Goal: Task Accomplishment & Management: Complete application form

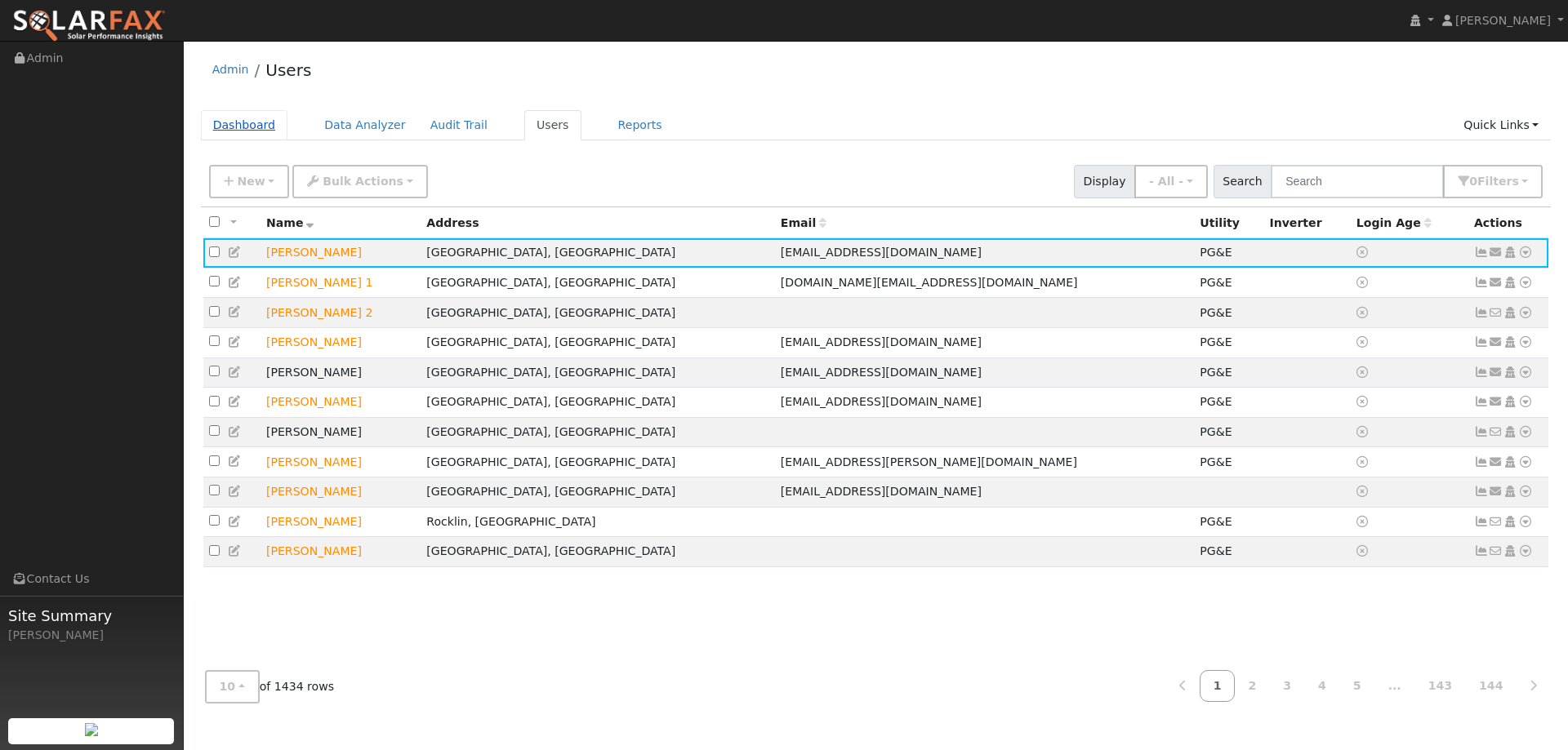
click at [263, 125] on link "Dashboard" at bounding box center [244, 126] width 87 height 30
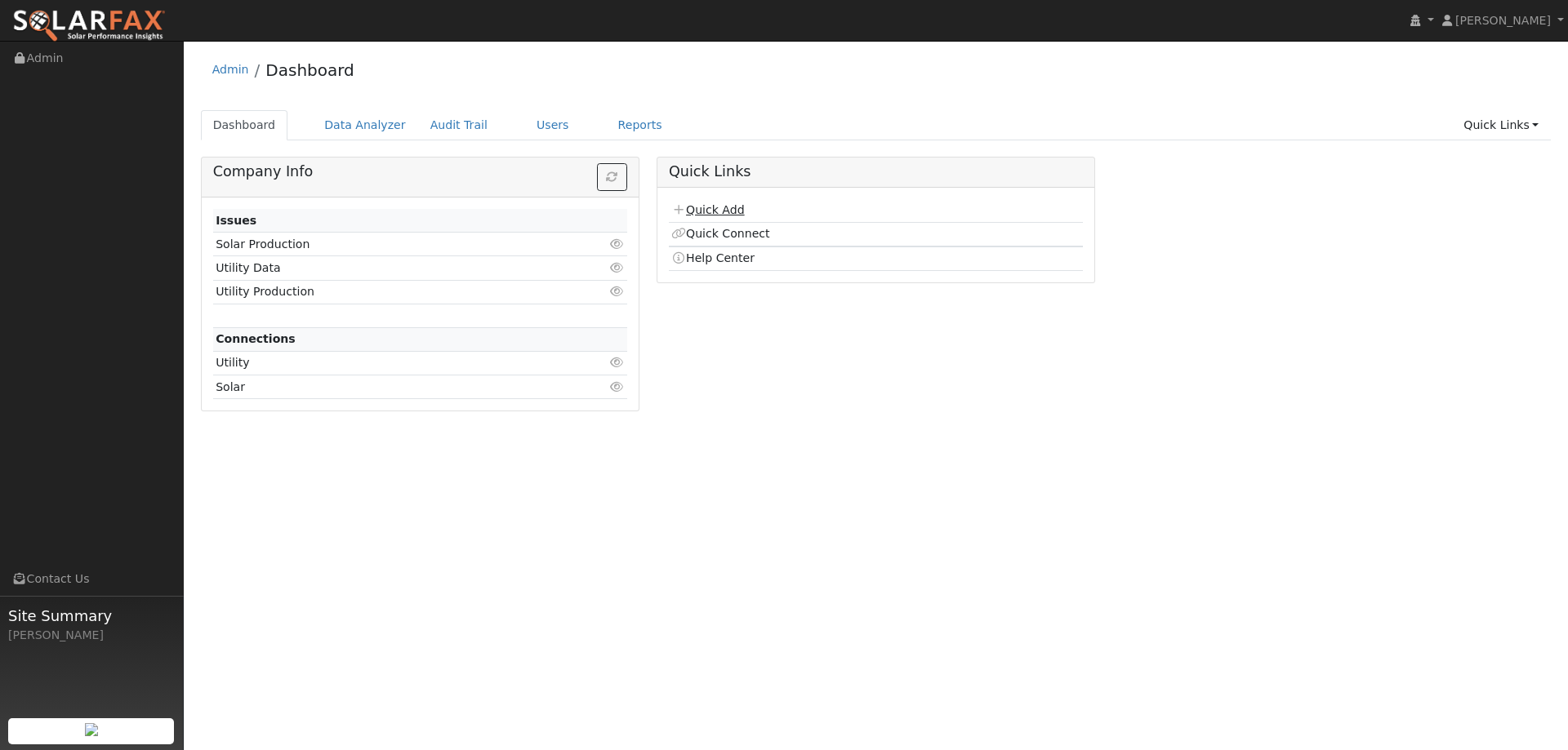
click at [728, 207] on link "Quick Add" at bounding box center [707, 210] width 73 height 13
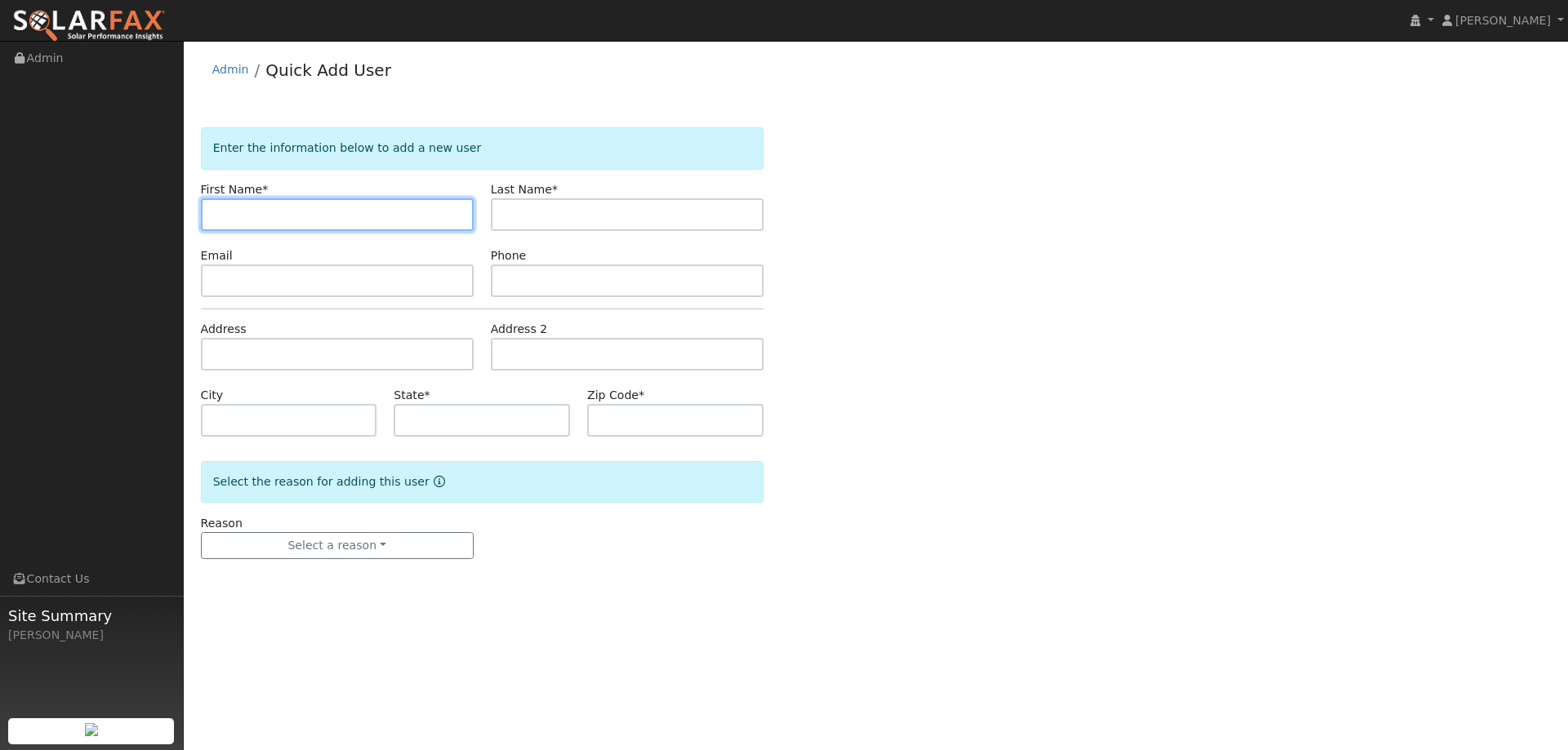
click at [277, 208] on input "text" at bounding box center [337, 215] width 273 height 33
paste input "Angel Lewis"
click at [216, 218] on input "Angel Lewis" at bounding box center [337, 215] width 273 height 33
type input "Angel Lewis"
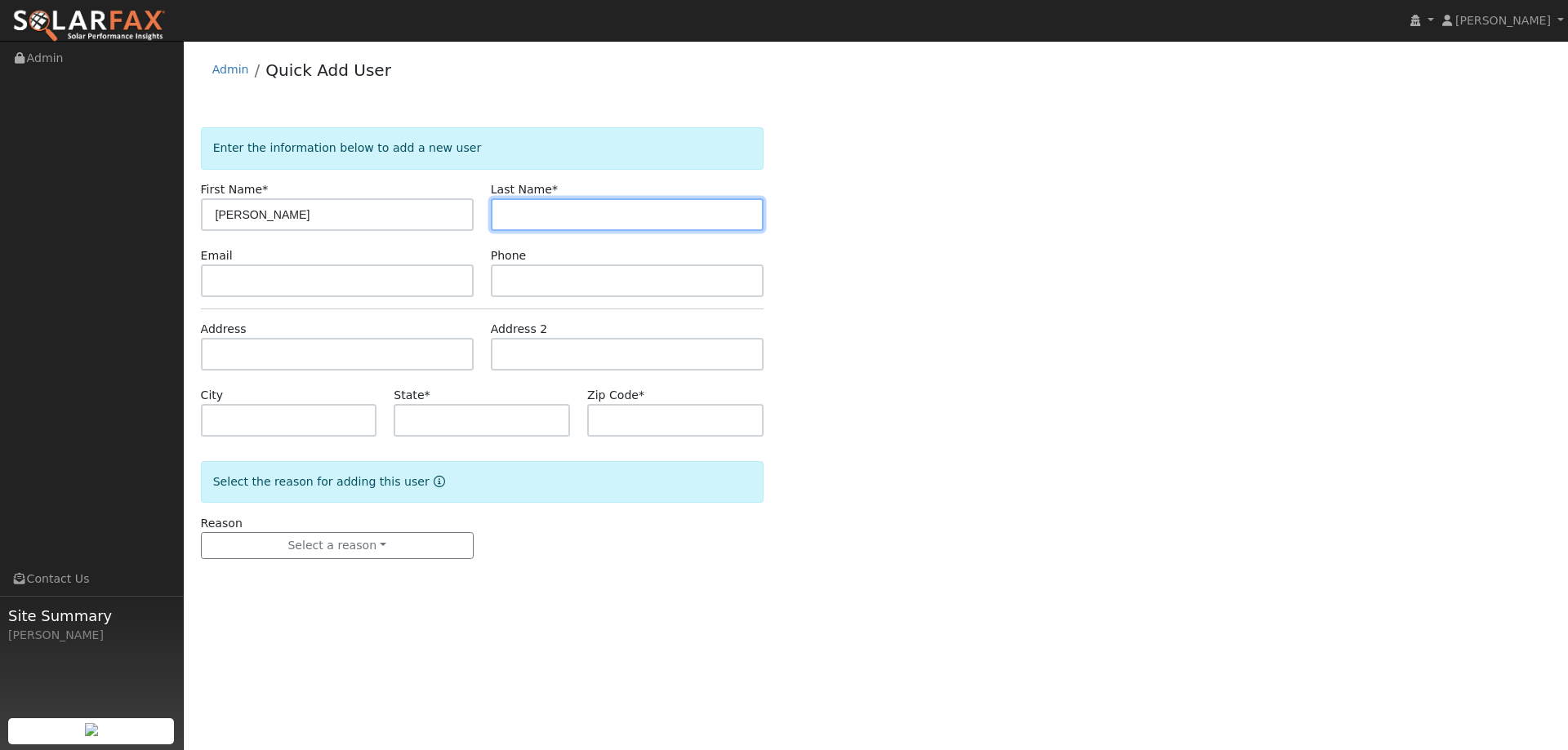
click at [546, 216] on input "text" at bounding box center [627, 215] width 273 height 33
click at [515, 210] on input "text" at bounding box center [627, 215] width 273 height 33
paste input "Schierman"
click at [506, 218] on input "Schierman" at bounding box center [627, 215] width 273 height 33
type input "Schierman"
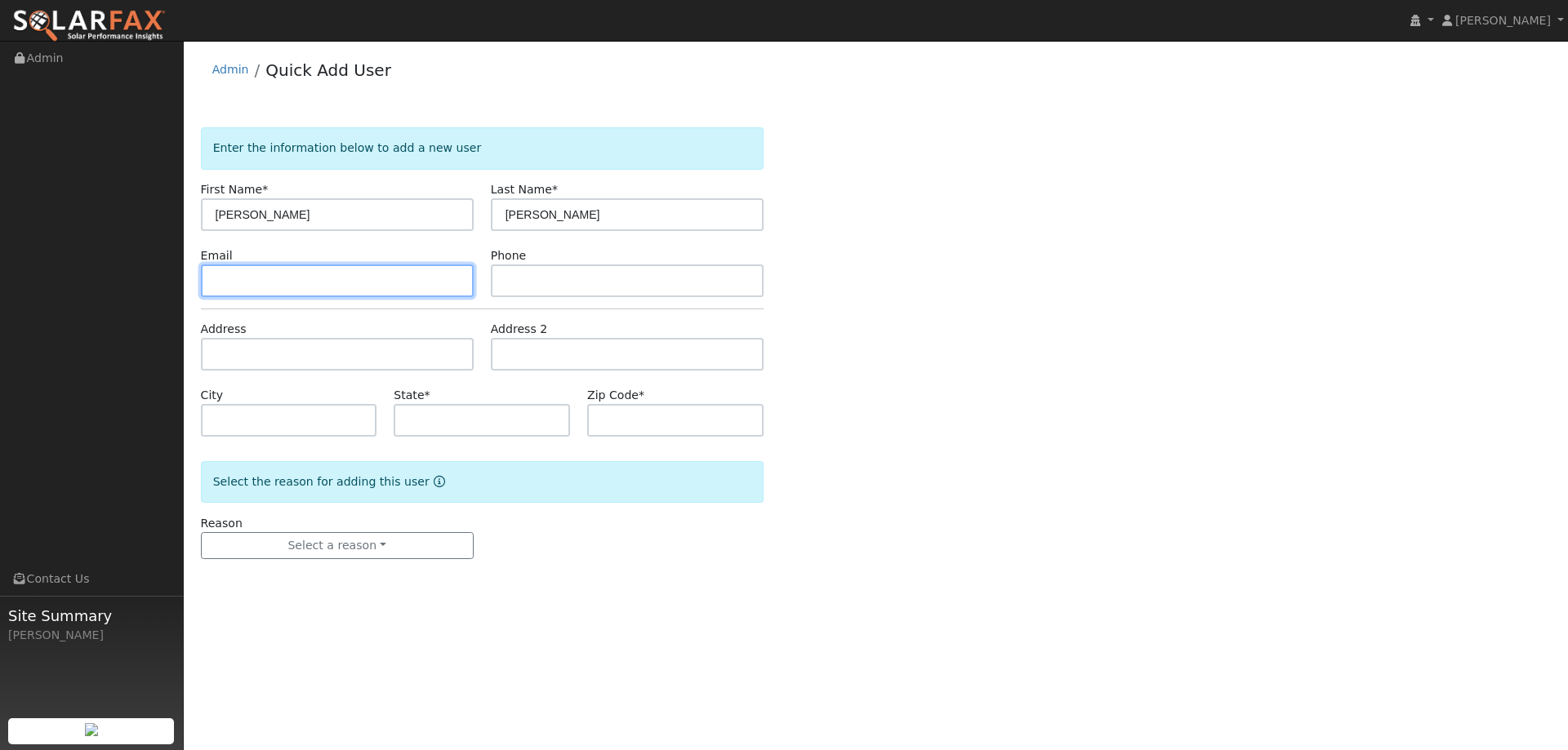
click at [323, 278] on input "text" at bounding box center [337, 281] width 273 height 33
click at [284, 273] on input "text" at bounding box center [337, 281] width 273 height 33
paste input "4alewis@sbcglobal.net"
click at [218, 280] on input "4alewis@sbcglobal.net" at bounding box center [337, 281] width 273 height 33
type input "4alewis@sbcglobal.net"
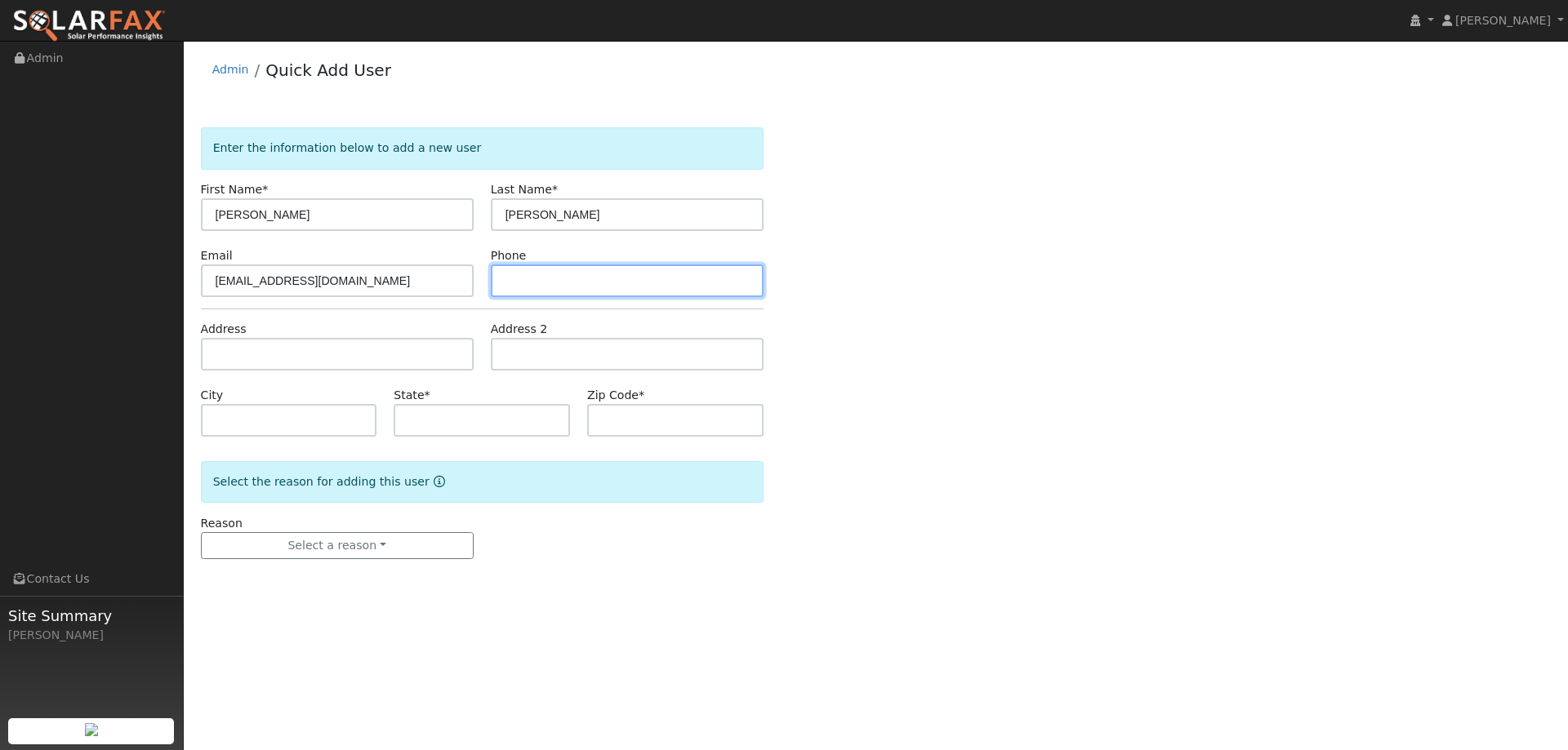
click at [599, 293] on input "text" at bounding box center [627, 281] width 273 height 33
click at [550, 280] on input "text" at bounding box center [627, 281] width 273 height 33
paste input "707-365-4257"
click at [510, 277] on input "707-365-4257" at bounding box center [627, 281] width 273 height 33
click at [507, 280] on input "707-365-4257" at bounding box center [627, 281] width 273 height 33
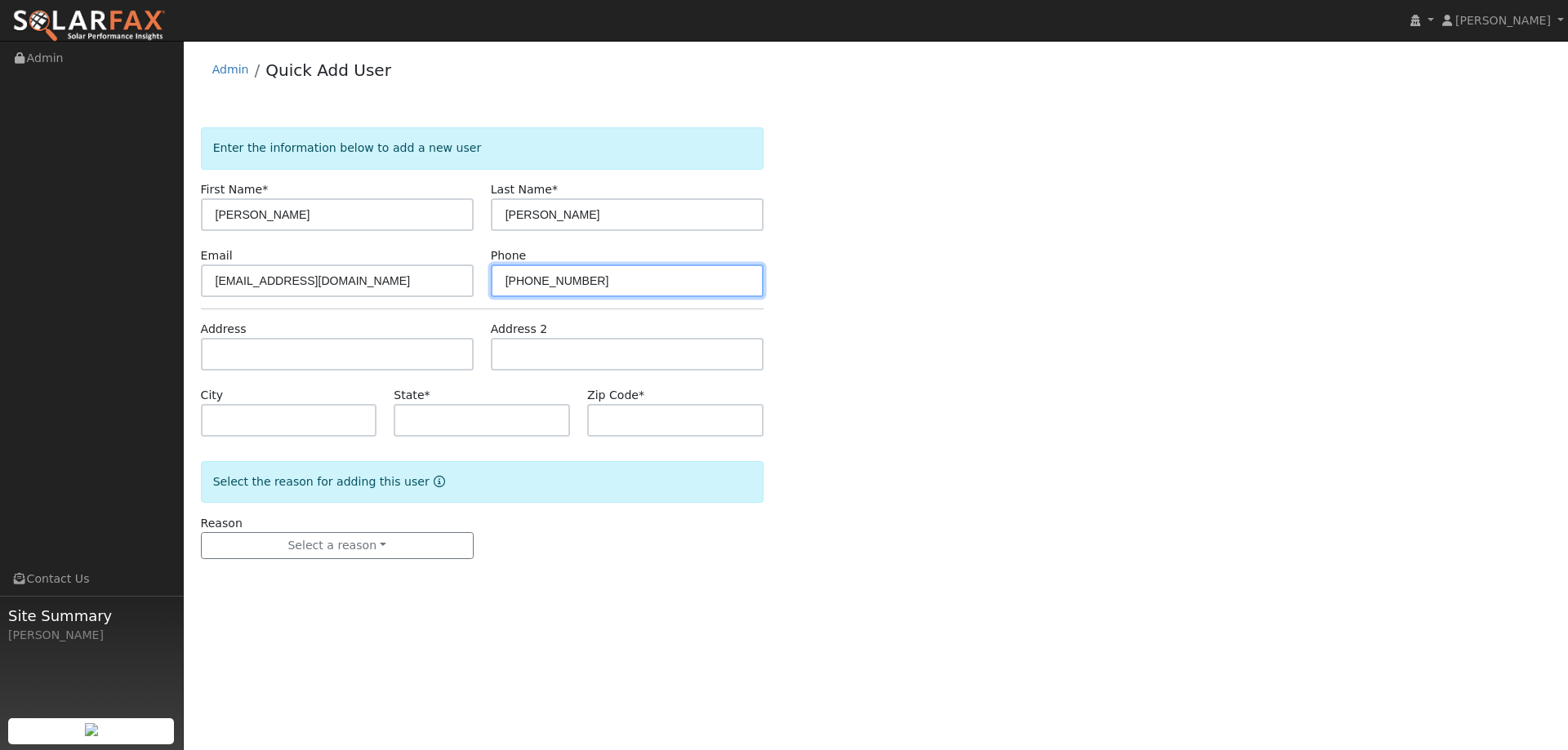
type input "707-365-4257"
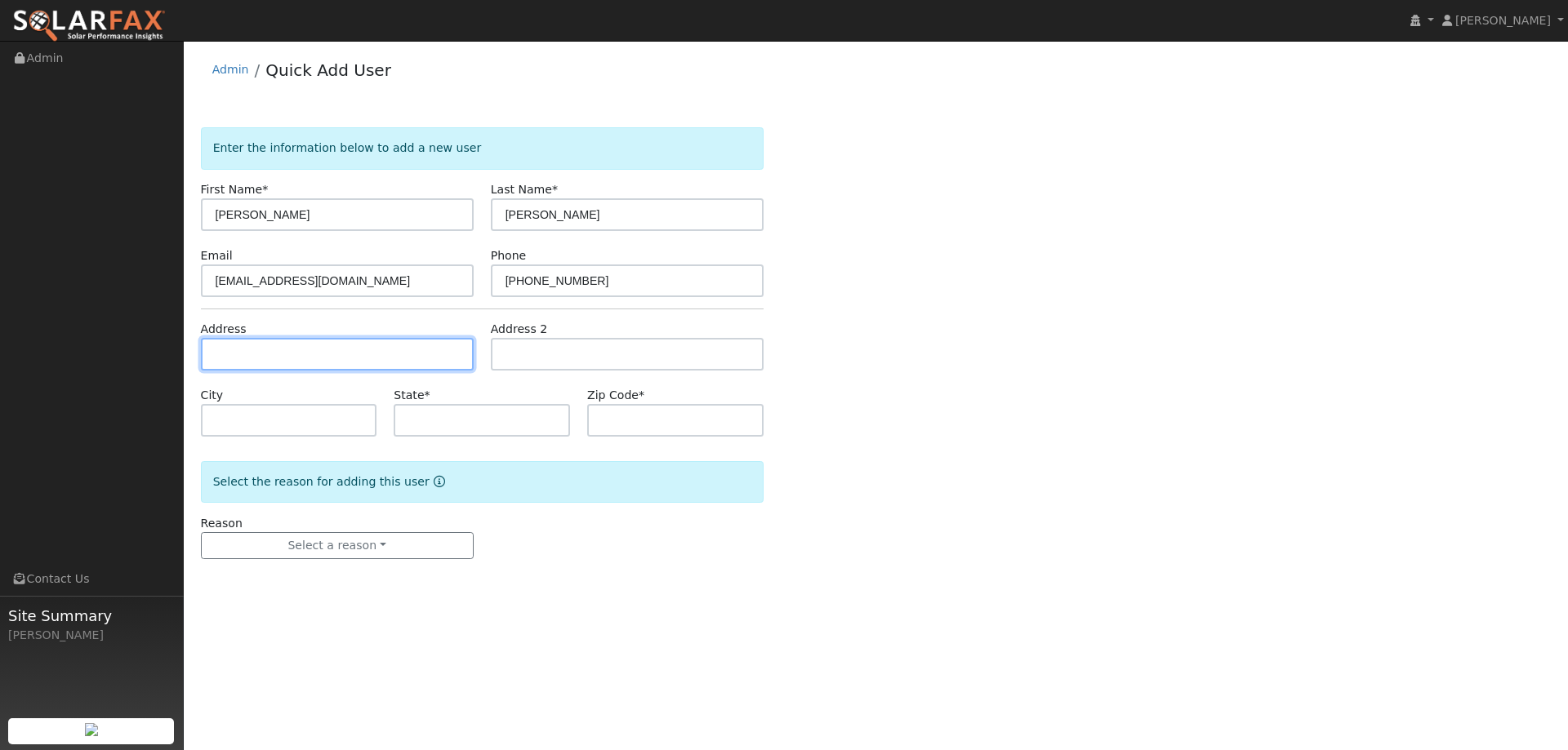
click at [409, 357] on input "text" at bounding box center [337, 354] width 273 height 33
click at [248, 349] on input "text" at bounding box center [337, 354] width 273 height 33
paste input "515 Lupine Circle"
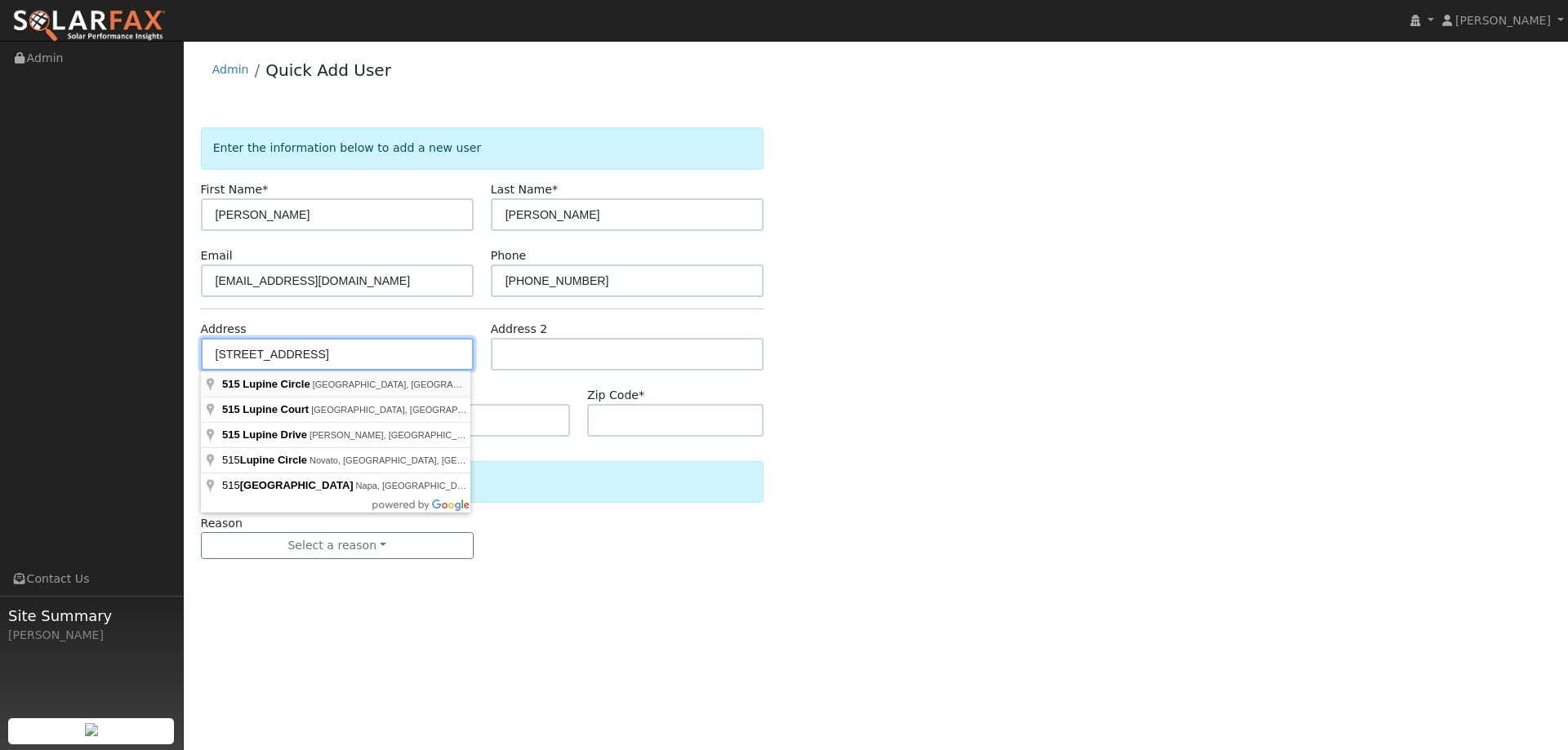
type input "515 Lupine Circle"
type input "Vacaville"
type input "CA"
type input "95687"
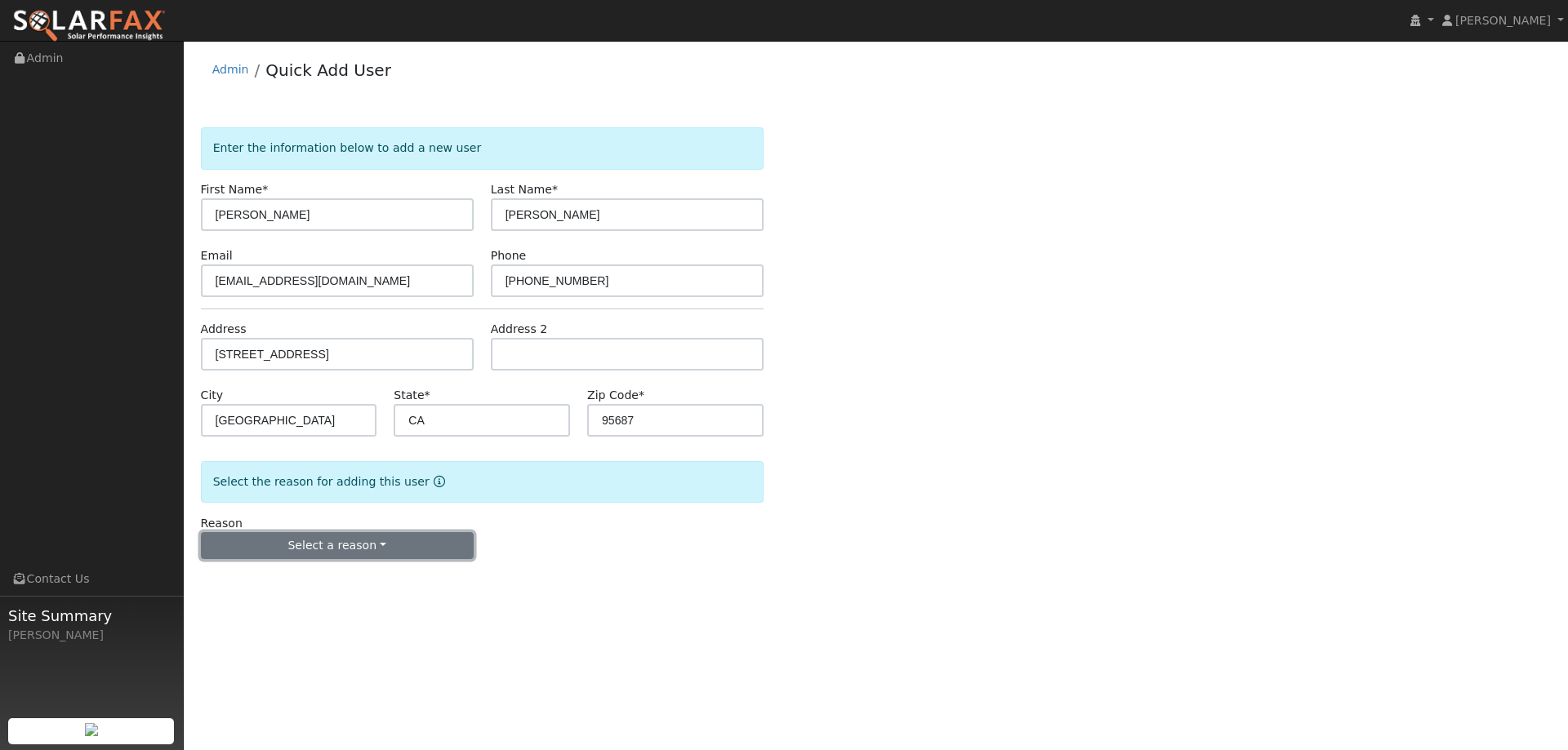
click at [355, 551] on button "Select a reason" at bounding box center [337, 546] width 273 height 27
click at [326, 579] on link "New lead" at bounding box center [291, 580] width 181 height 23
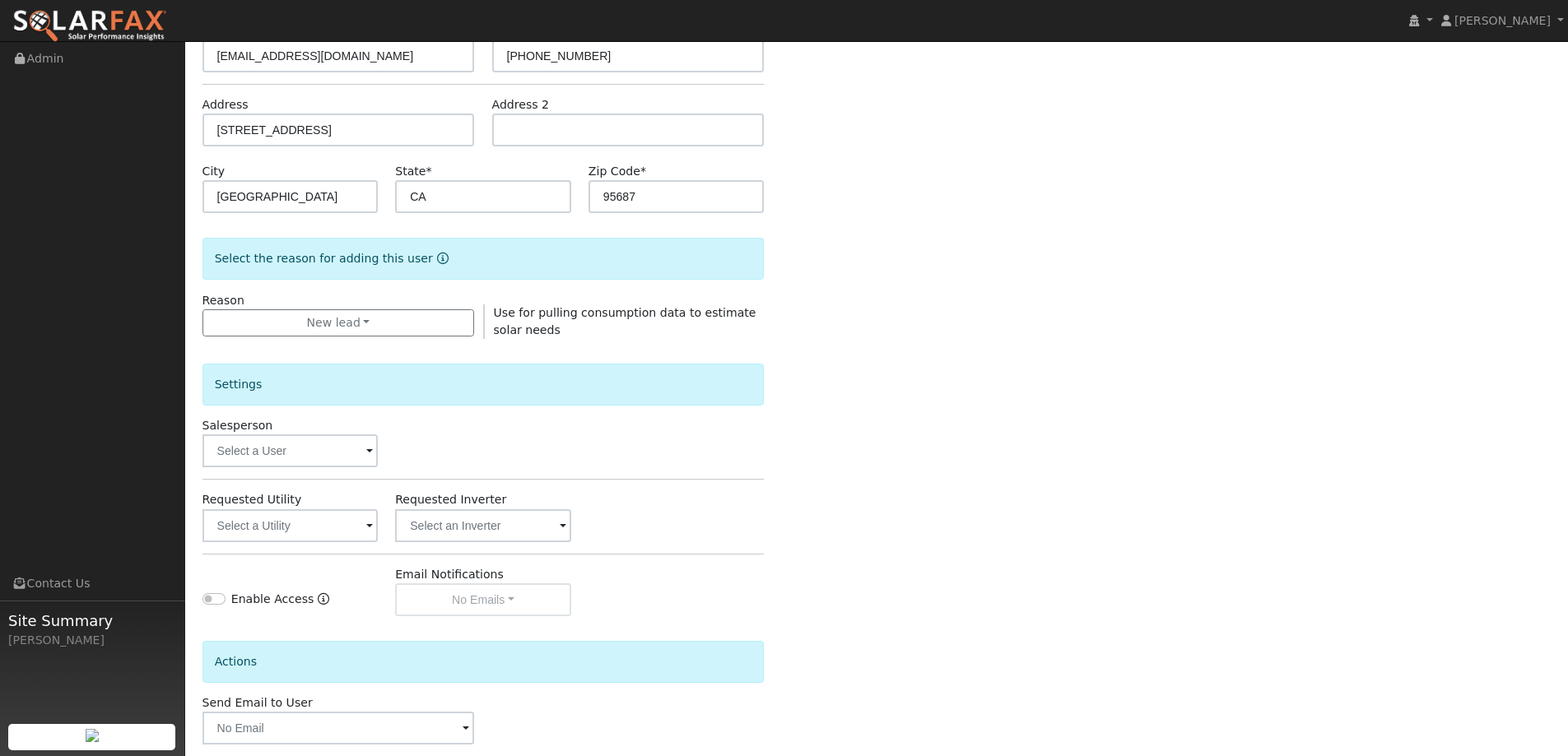
scroll to position [310, 0]
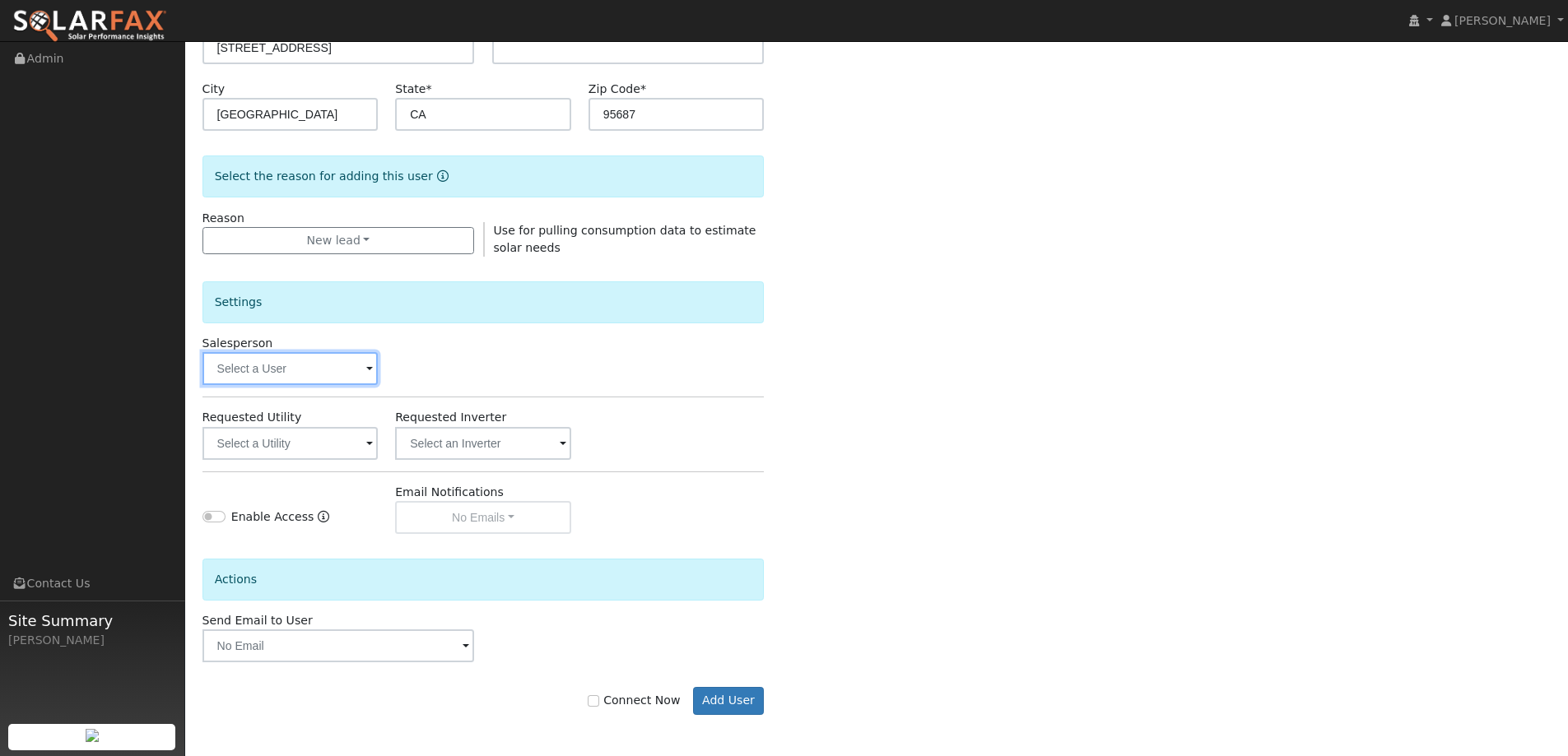
click at [334, 366] on input "text" at bounding box center [290, 368] width 176 height 33
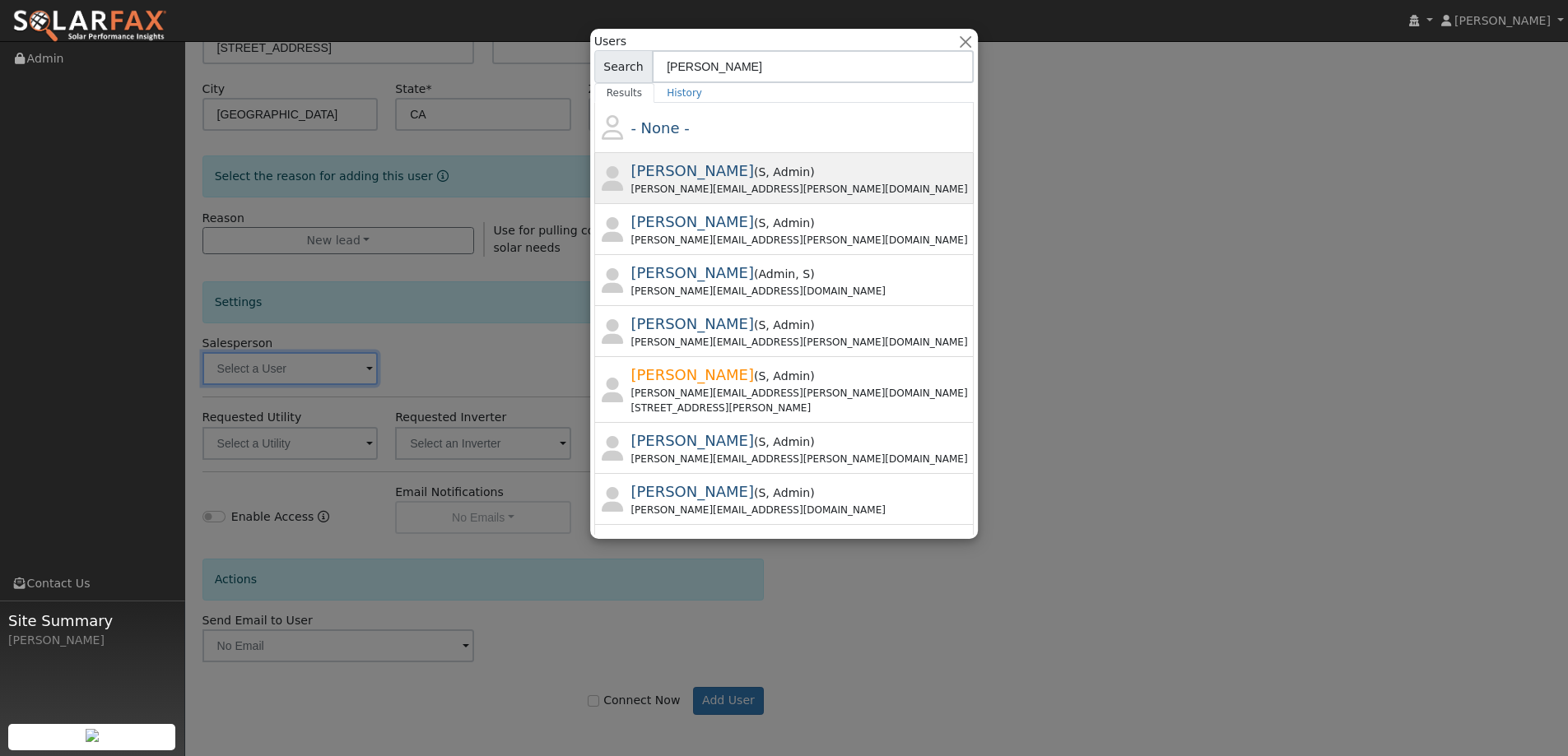
type input "kevin"
click at [798, 183] on div "Kevin.bedard@ambrosesolar.com" at bounding box center [801, 190] width 340 height 15
type input "Kevin Bedard"
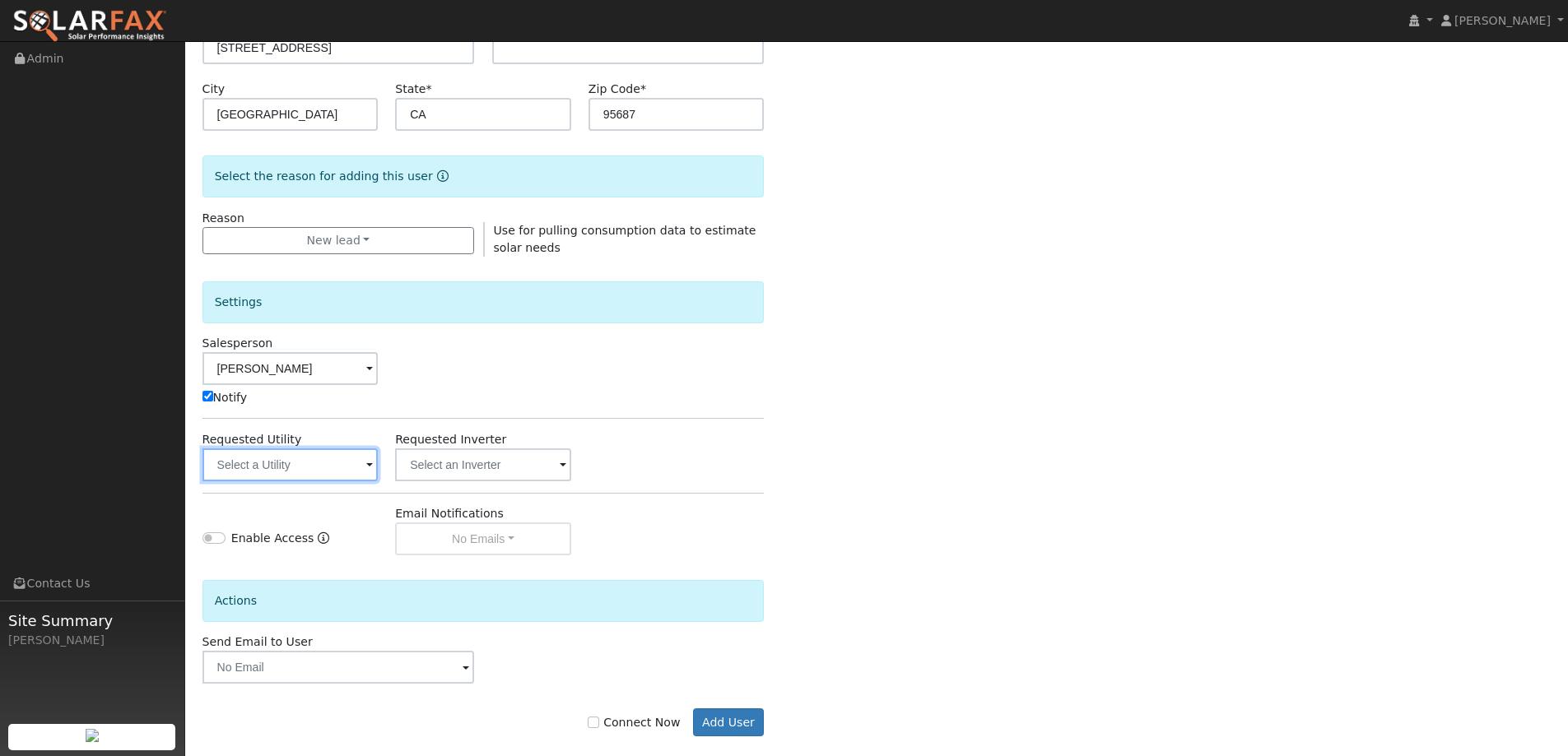
click at [331, 464] on input "text" at bounding box center [290, 464] width 176 height 33
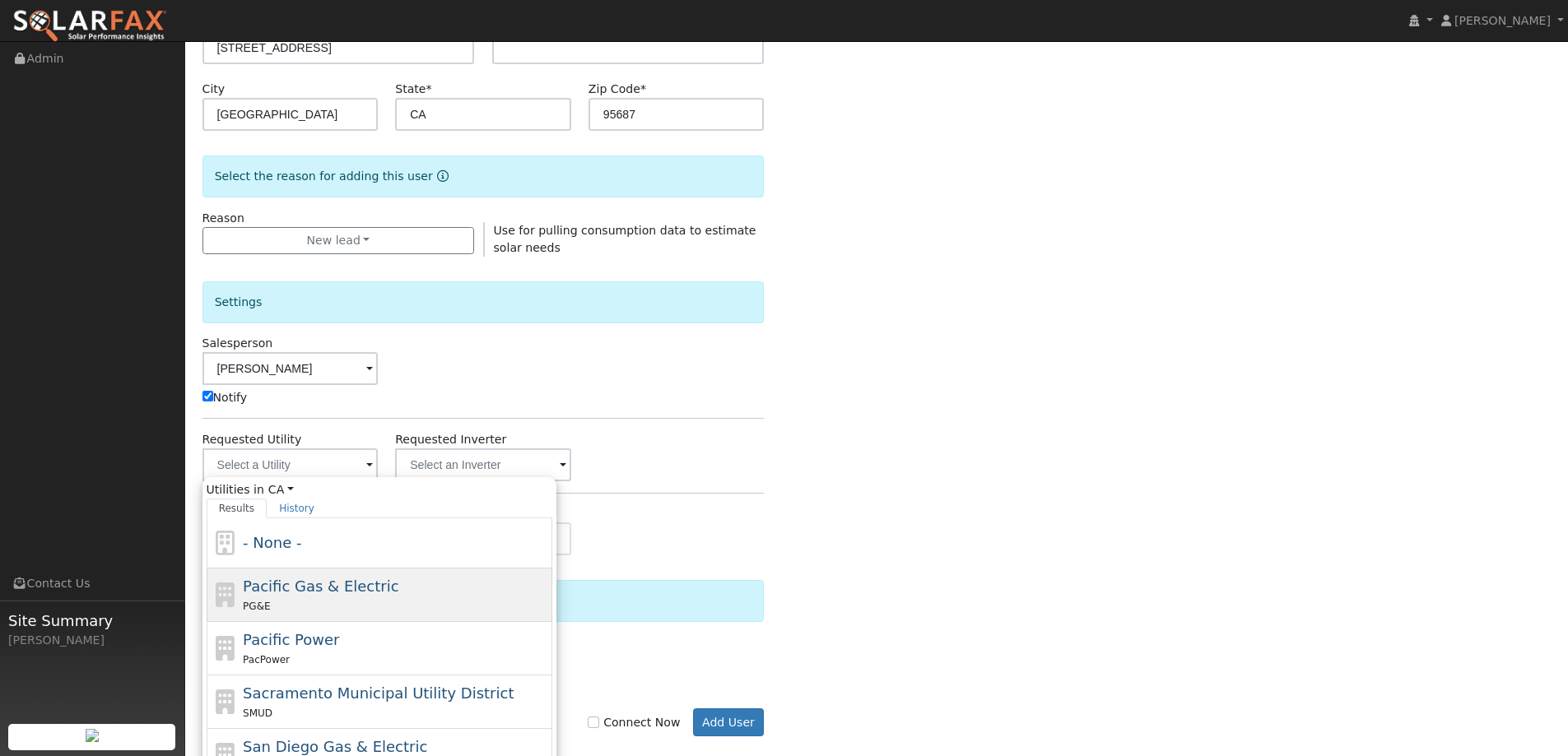
click at [451, 587] on div "Pacific Gas & Electric PG&E" at bounding box center [396, 594] width 305 height 39
type input "Pacific Gas & Electric"
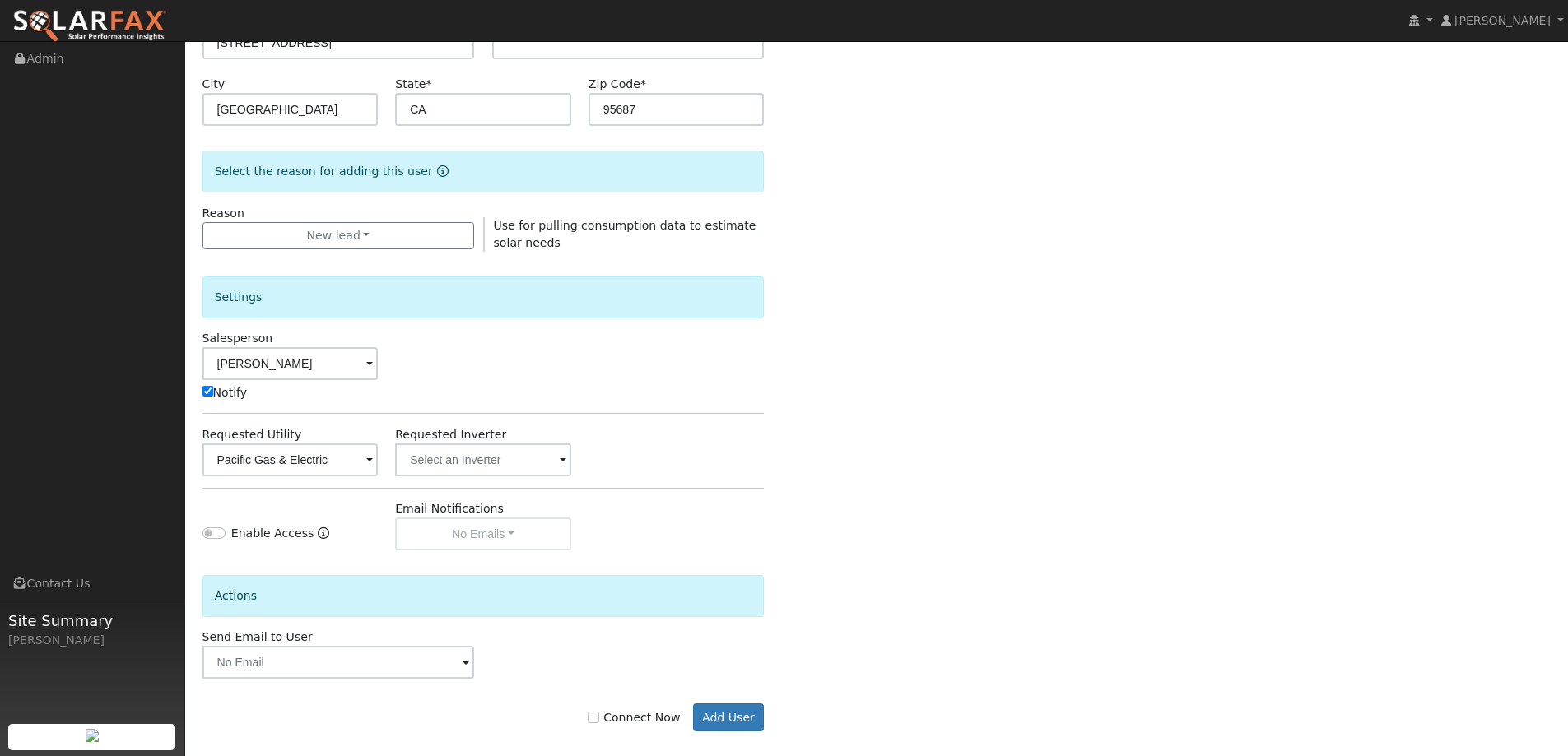
scroll to position [331, 0]
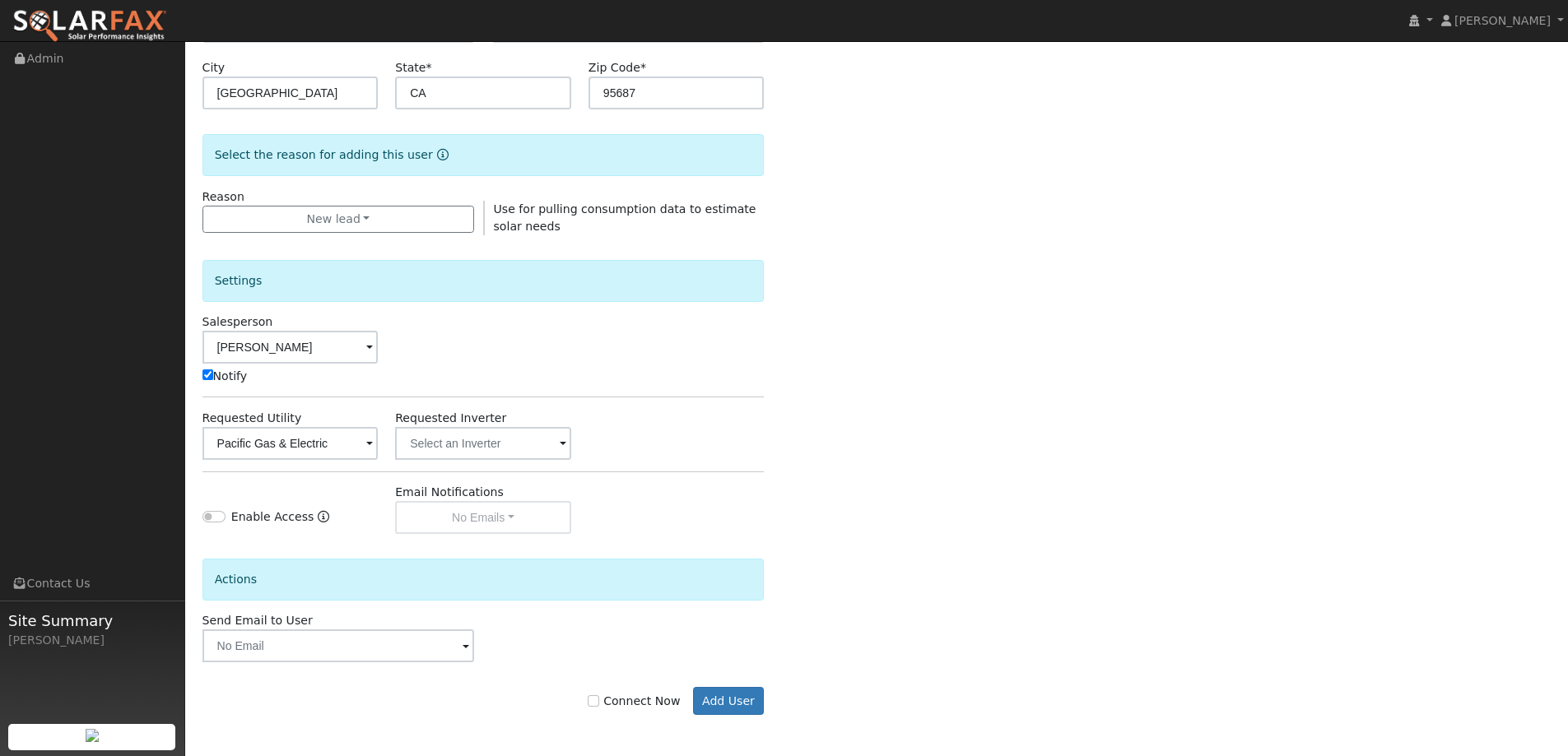
click at [608, 708] on label "Connect Now" at bounding box center [633, 702] width 93 height 17
click at [599, 706] on input "Connect Now" at bounding box center [593, 701] width 11 height 11
checkbox input "true"
click at [720, 718] on form "Enter the information below to add a new user First Name * Angel Lewis Last Nam…" at bounding box center [483, 273] width 562 height 950
click at [720, 711] on button "Add User" at bounding box center [729, 701] width 72 height 28
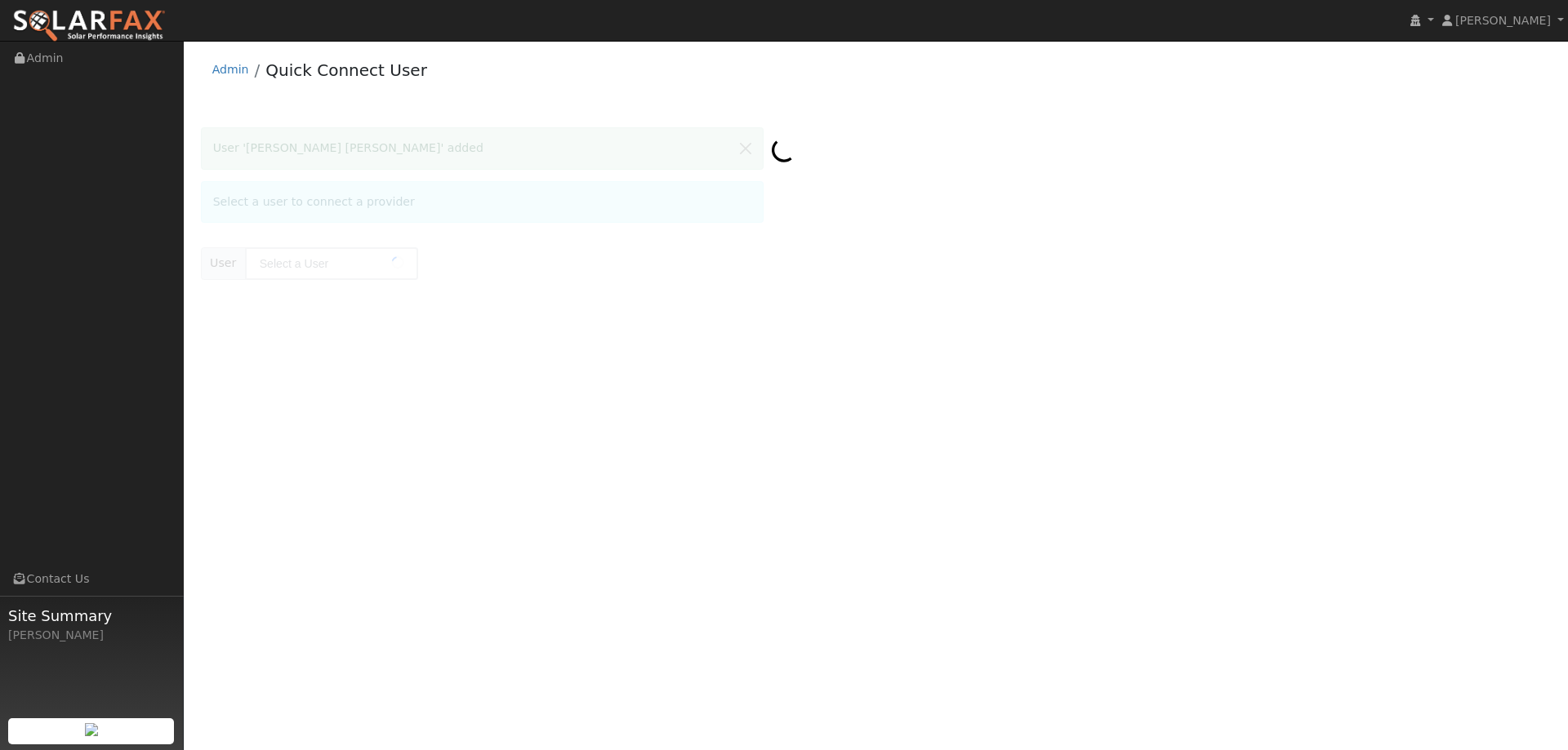
type input "[PERSON_NAME] [PERSON_NAME]"
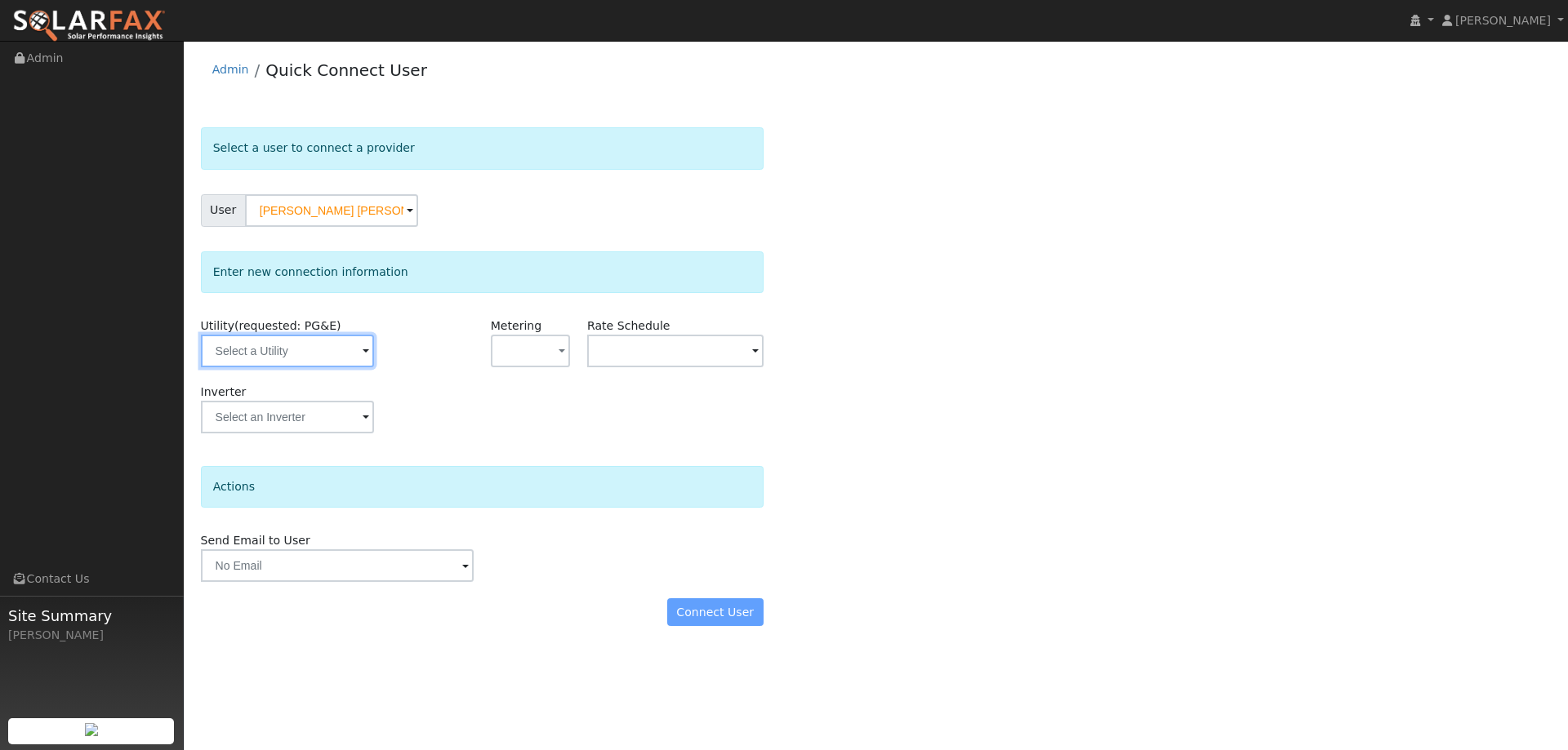
click at [319, 357] on input "text" at bounding box center [287, 351] width 173 height 33
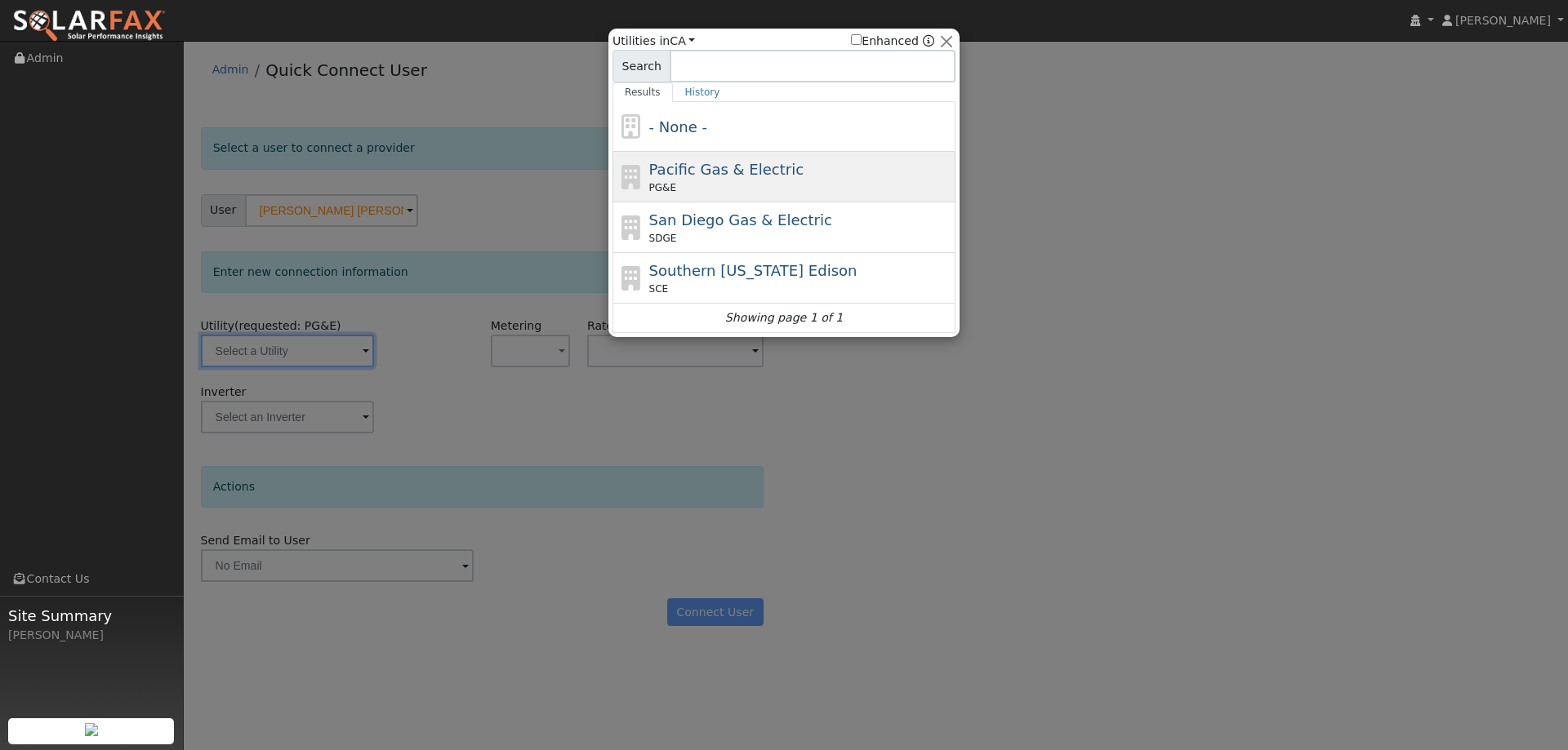
click at [757, 183] on div "PG&E" at bounding box center [801, 188] width 303 height 15
type input "PG&E"
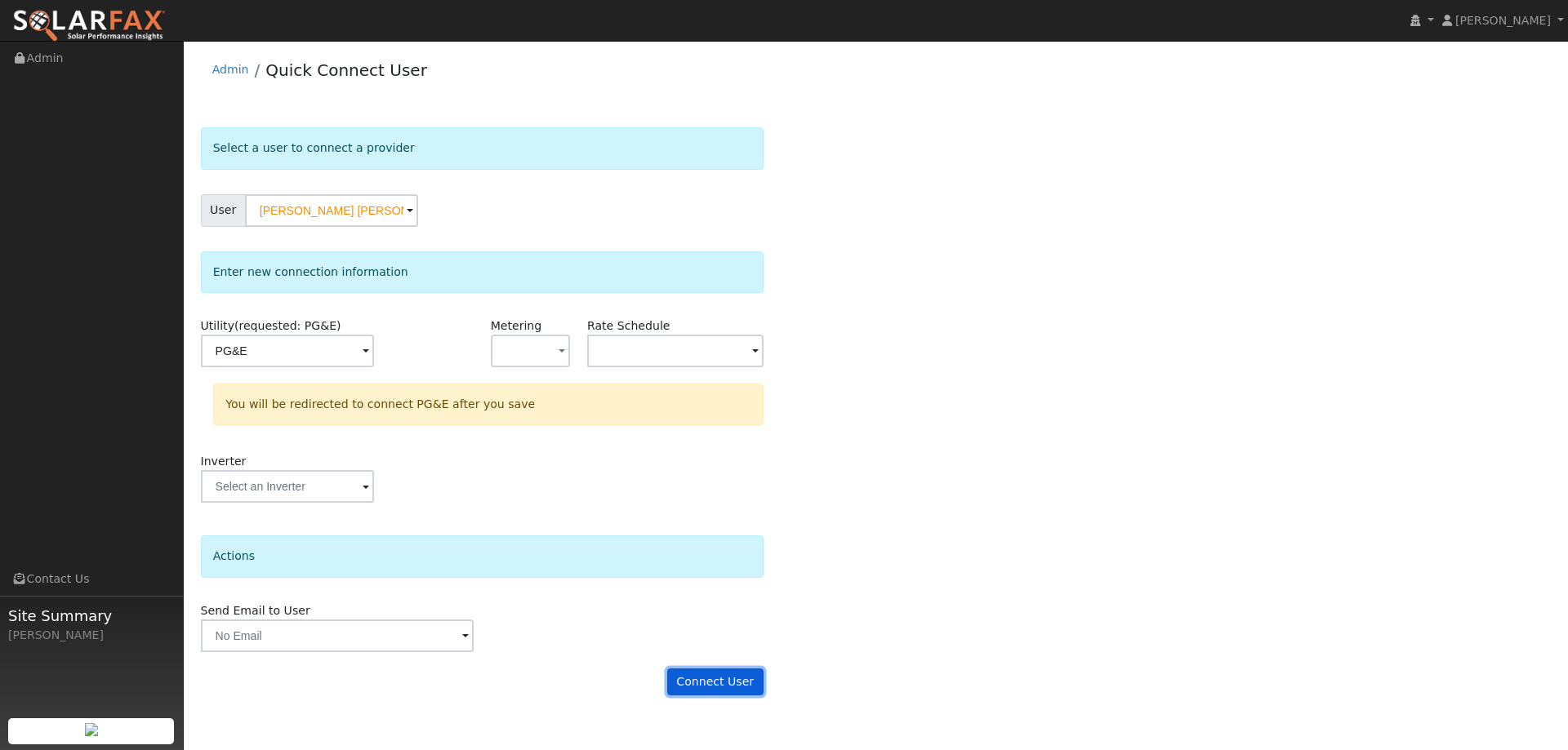
click at [713, 675] on button "Connect User" at bounding box center [715, 682] width 97 height 27
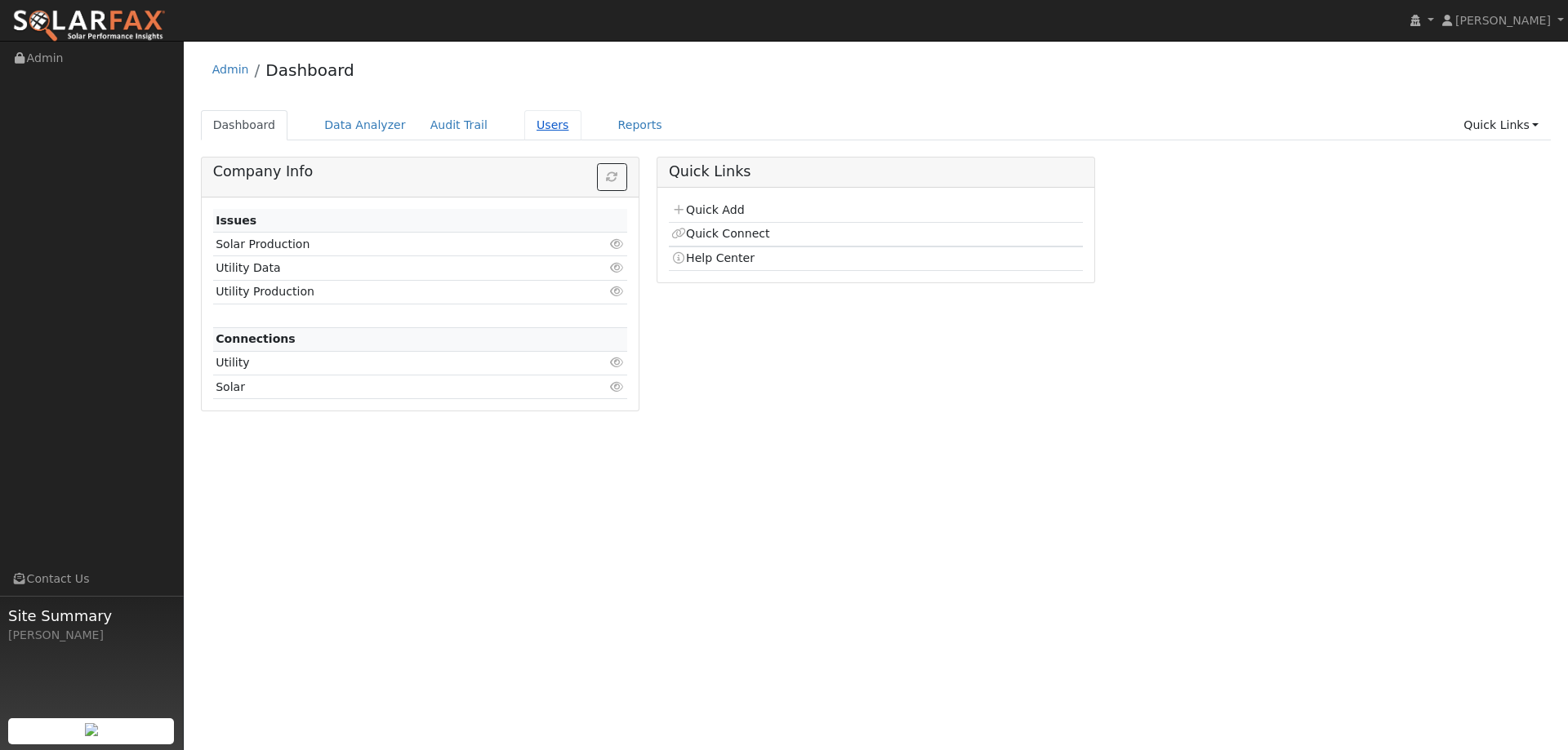
click at [536, 122] on link "Users" at bounding box center [553, 126] width 57 height 30
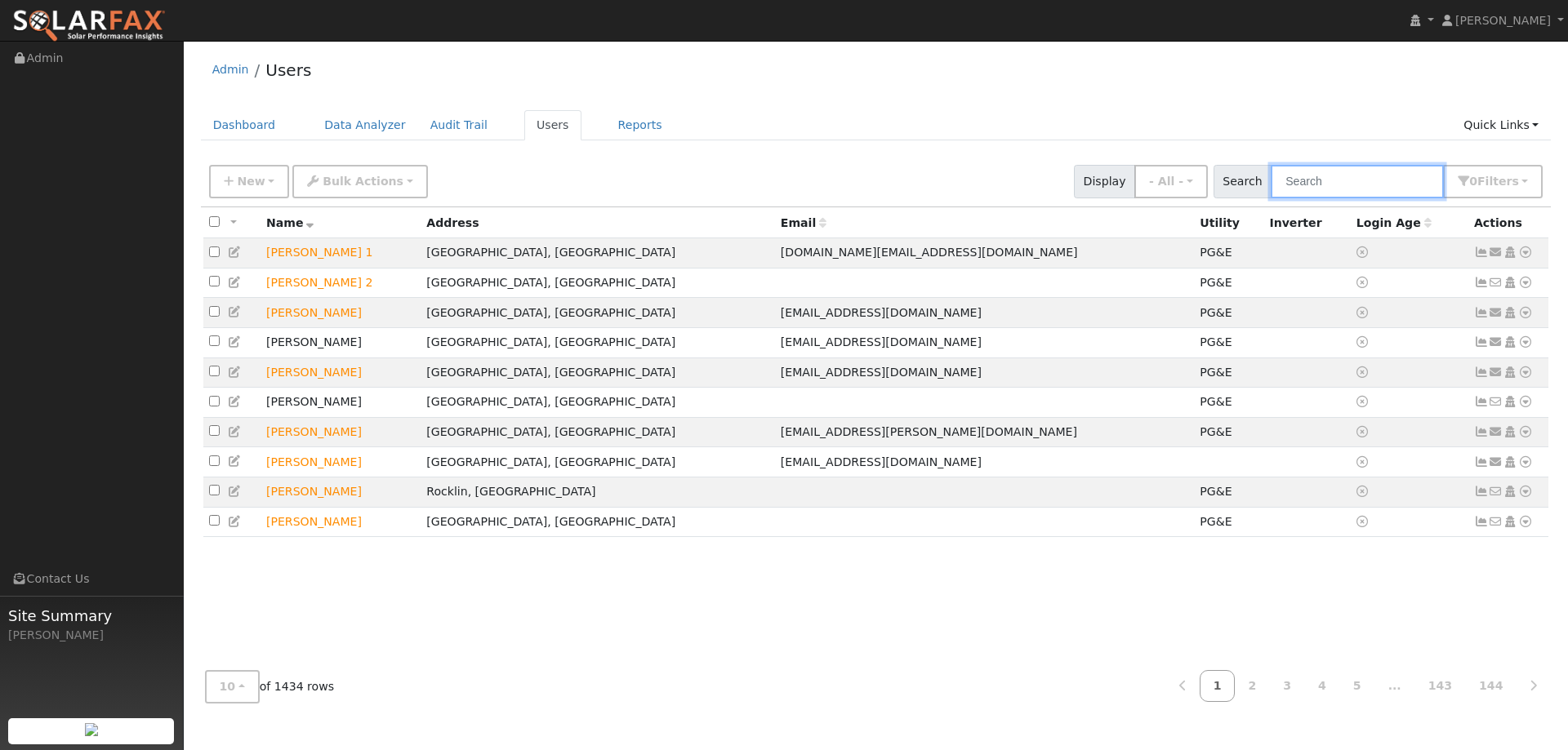
click at [1352, 170] on input "text" at bounding box center [1357, 181] width 173 height 33
click at [1301, 183] on input "text" at bounding box center [1357, 181] width 173 height 33
paste input "[PERSON_NAME] [PERSON_NAME]"
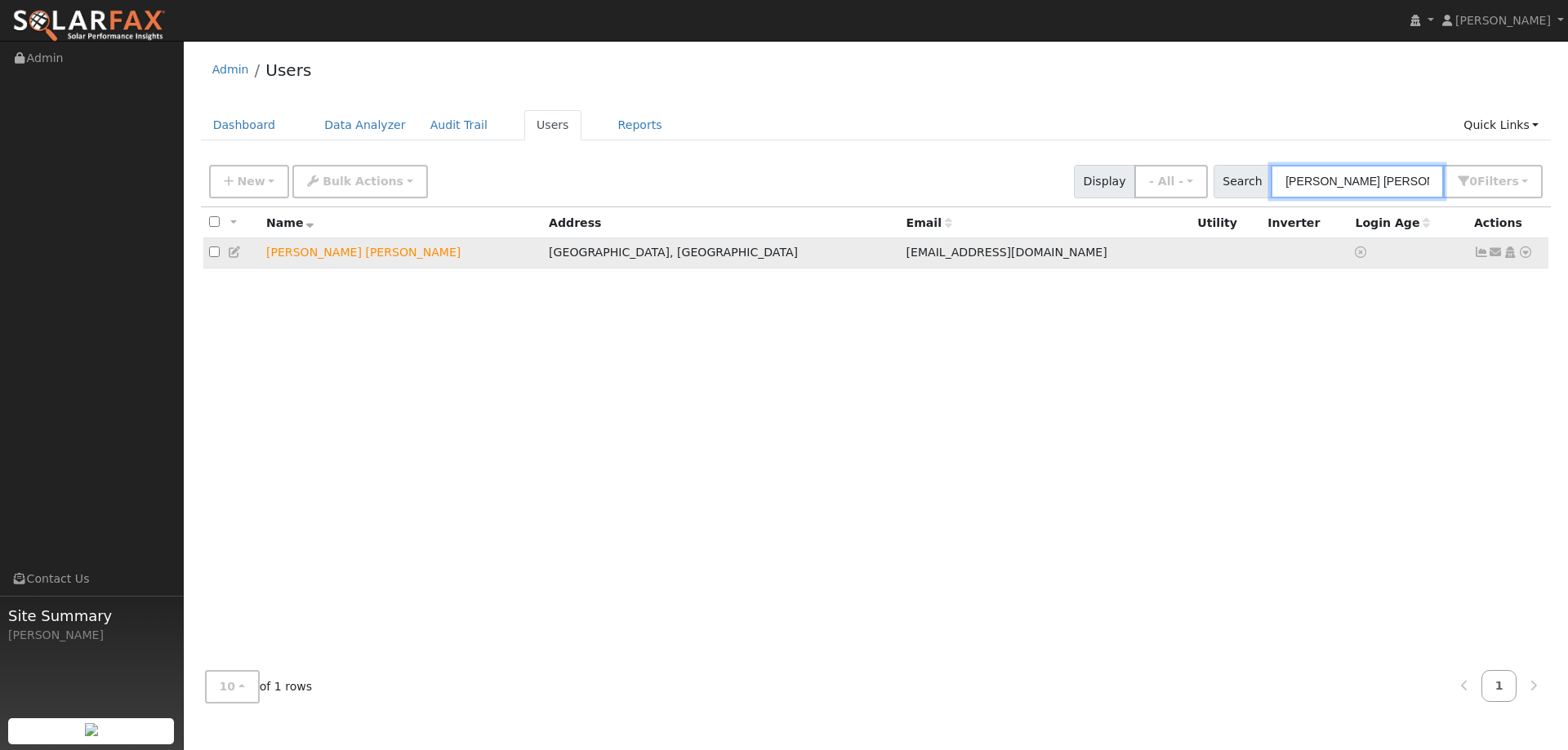
type input "[PERSON_NAME] [PERSON_NAME]"
click at [1524, 254] on icon at bounding box center [1525, 253] width 15 height 11
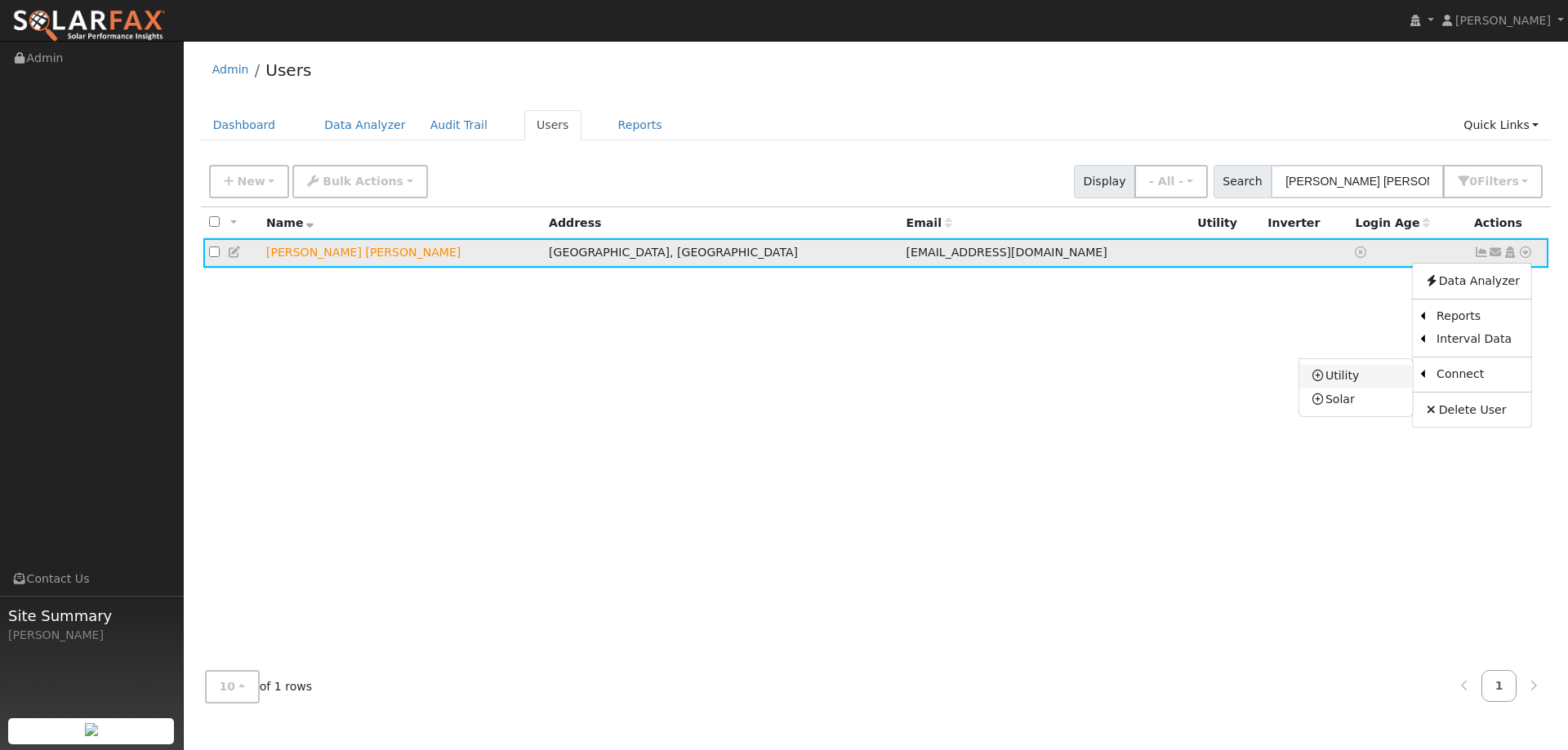
click at [1387, 382] on link "Utility" at bounding box center [1356, 376] width 114 height 23
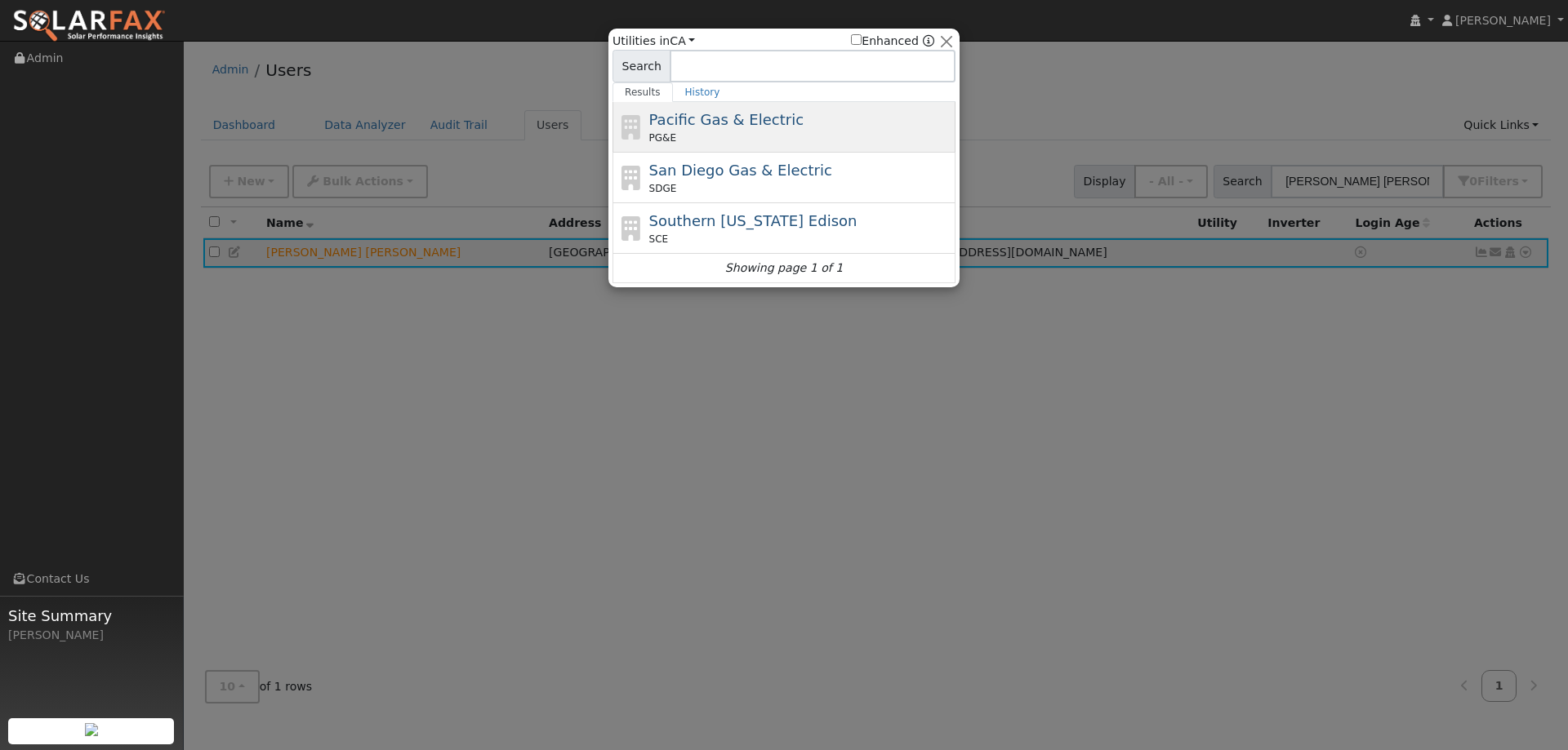
click at [784, 128] on div "Pacific Gas & Electric PG&E" at bounding box center [801, 127] width 303 height 37
